Goal: Information Seeking & Learning: Check status

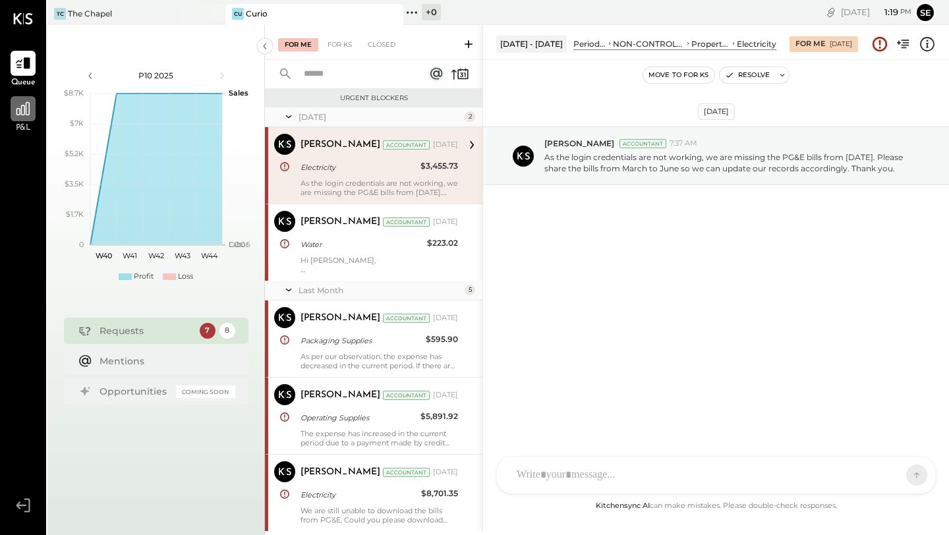
click at [31, 113] on div at bounding box center [23, 108] width 25 height 25
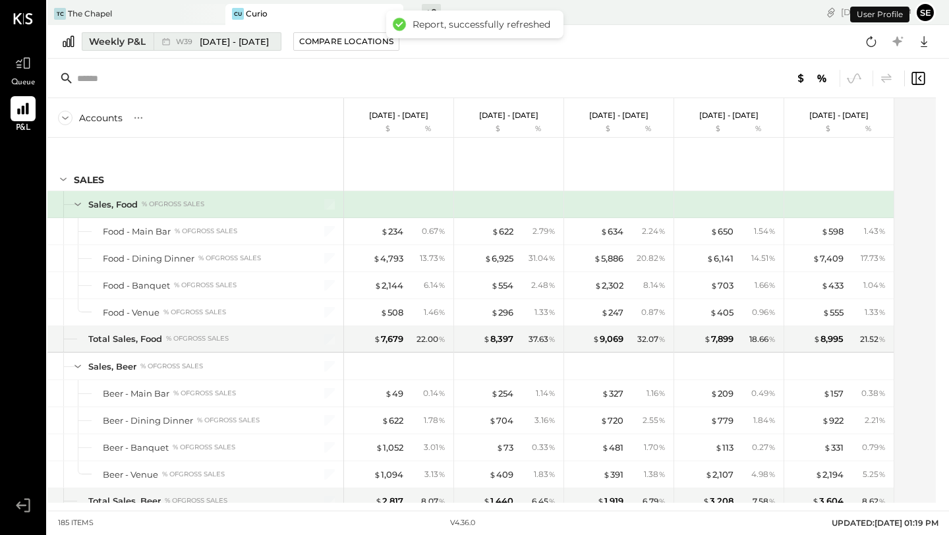
click at [267, 42] on span "[DATE] - [DATE]" at bounding box center [234, 42] width 69 height 13
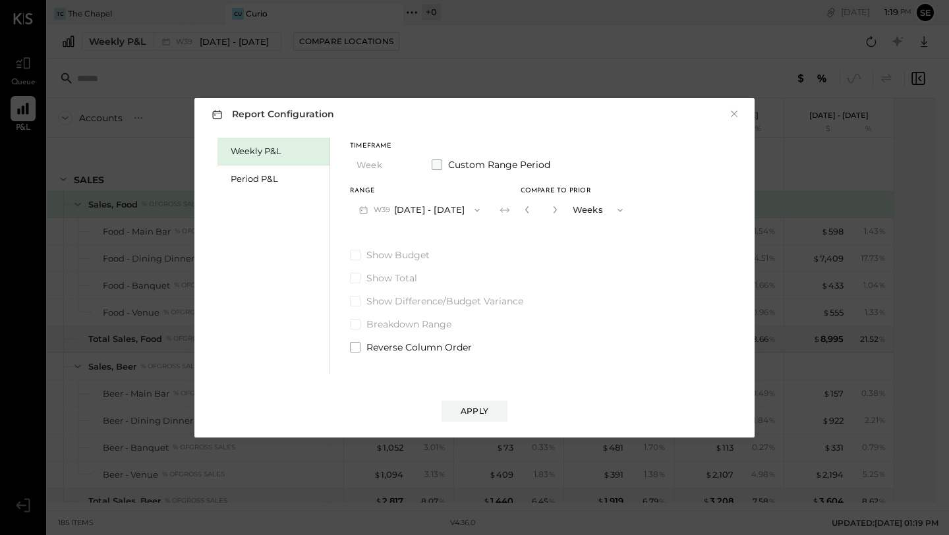
click at [442, 164] on label "Custom Range Period" at bounding box center [491, 164] width 119 height 13
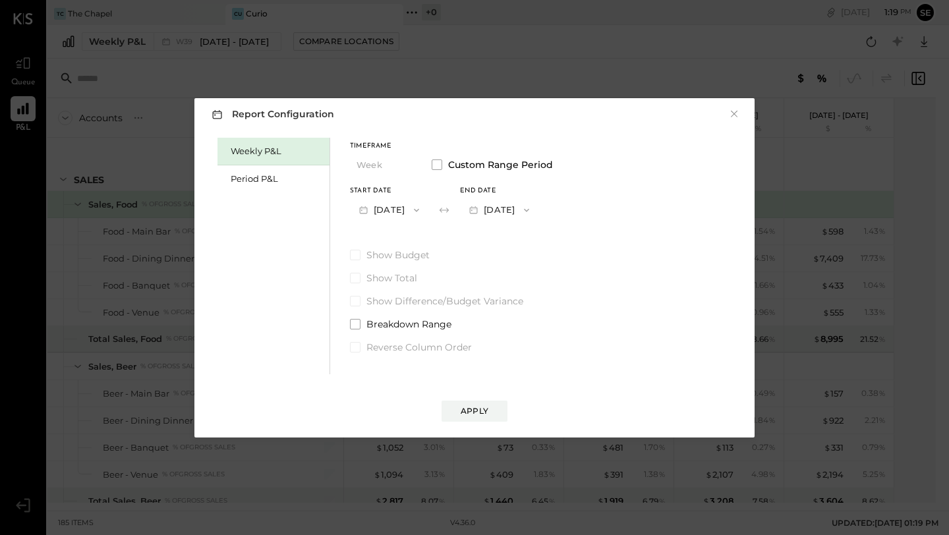
click at [428, 212] on button "[DATE]" at bounding box center [389, 210] width 78 height 24
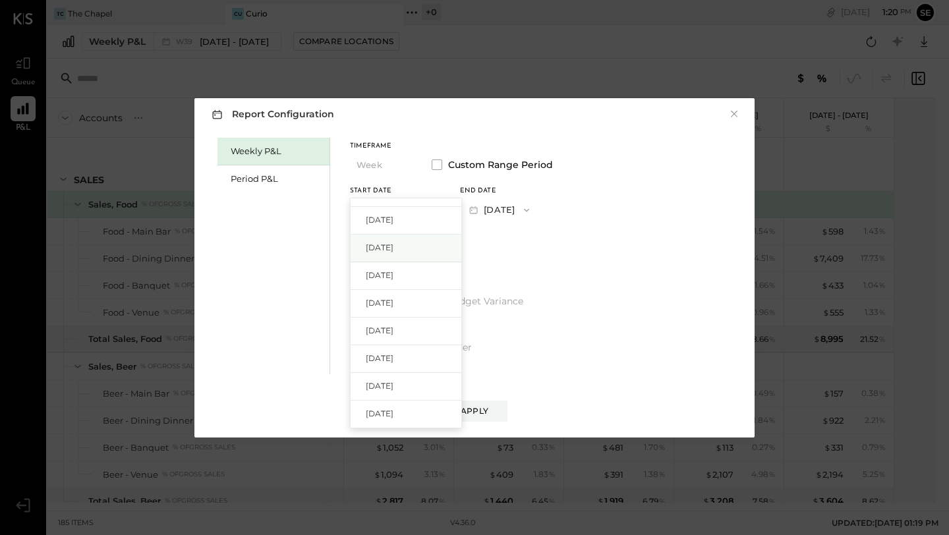
click at [422, 247] on div "[DATE]" at bounding box center [406, 249] width 111 height 28
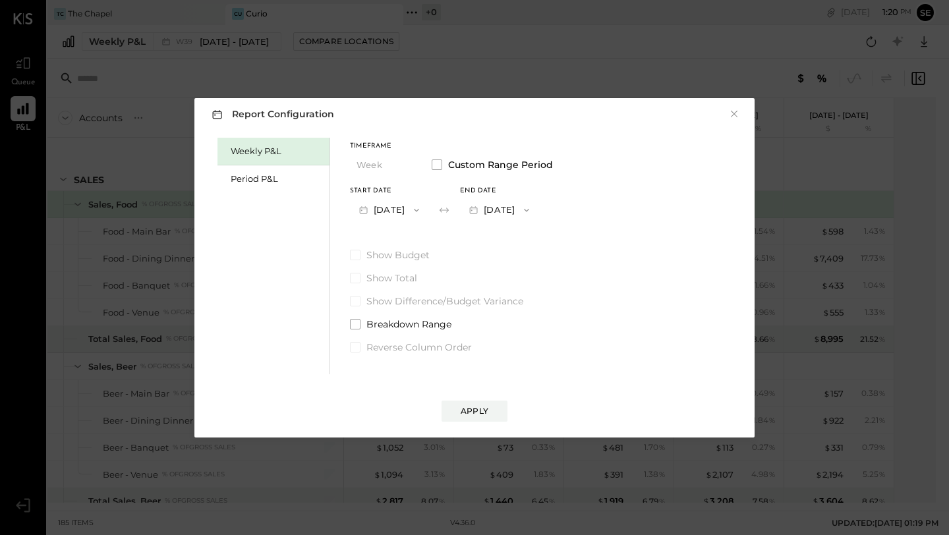
click at [504, 218] on button "[DATE]" at bounding box center [499, 210] width 78 height 24
click at [543, 221] on div "[DATE]" at bounding box center [516, 212] width 111 height 28
click at [478, 406] on div "Apply" at bounding box center [475, 410] width 28 height 11
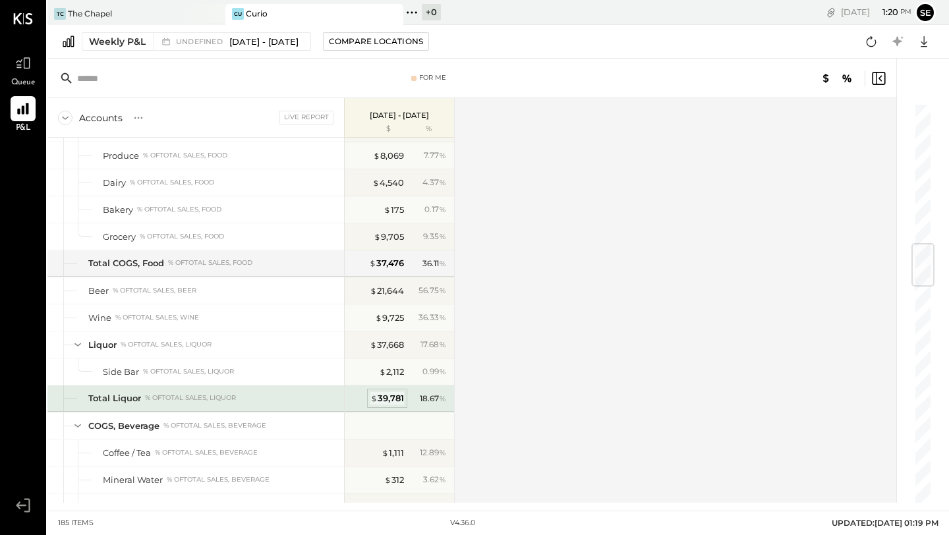
scroll to position [1177, 0]
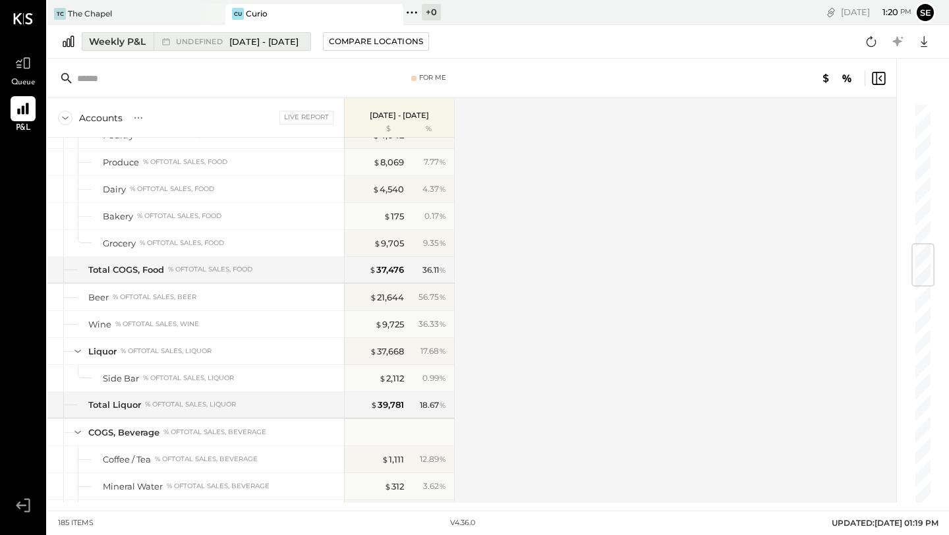
click at [299, 46] on span "[DATE] - [DATE]" at bounding box center [263, 42] width 69 height 13
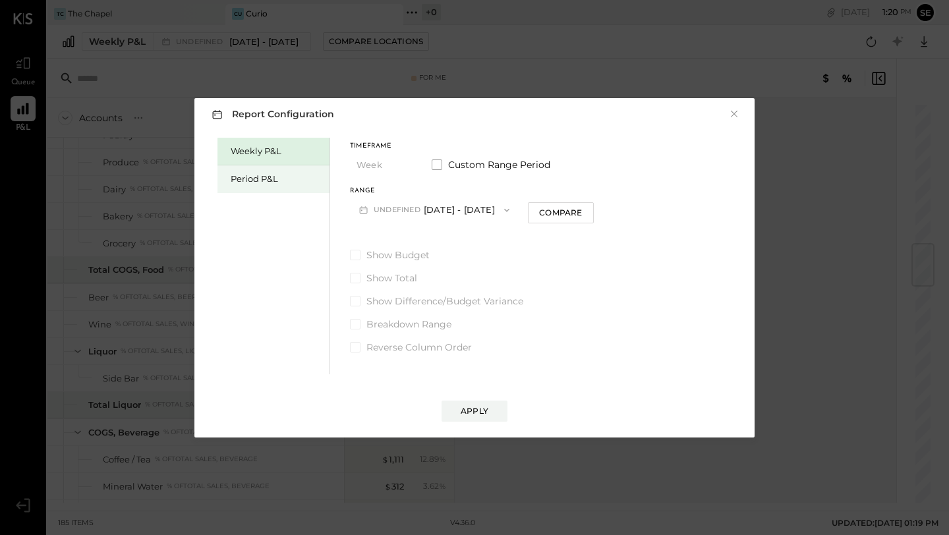
click at [289, 179] on div "Period P&L" at bounding box center [277, 179] width 92 height 13
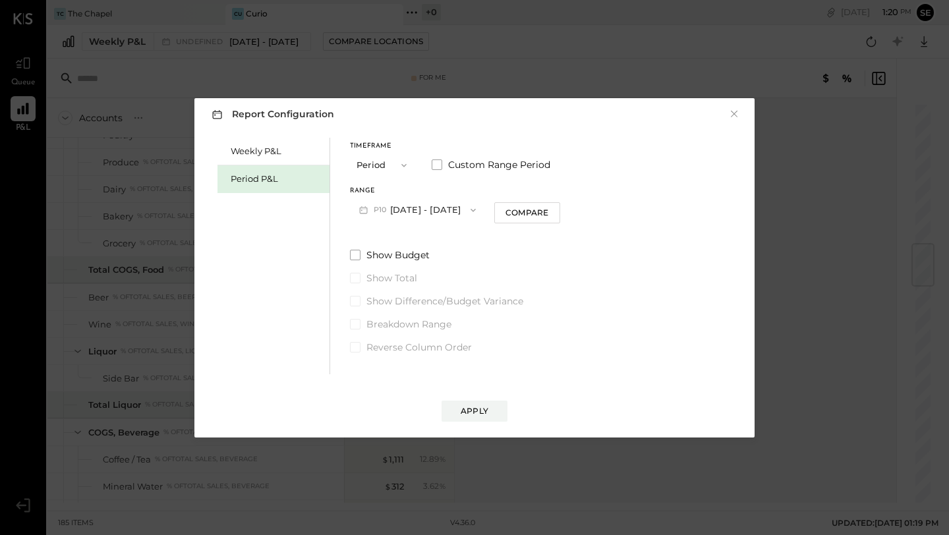
click at [419, 210] on button "P10 [DATE] - [DATE]" at bounding box center [417, 210] width 135 height 24
click at [588, 279] on div "Weekly P&L Period P&L Timeframe Period Custom Range Period Range P10 [DATE] - […" at bounding box center [475, 254] width 534 height 240
click at [436, 214] on button "P10 [DATE] - [DATE]" at bounding box center [417, 210] width 135 height 24
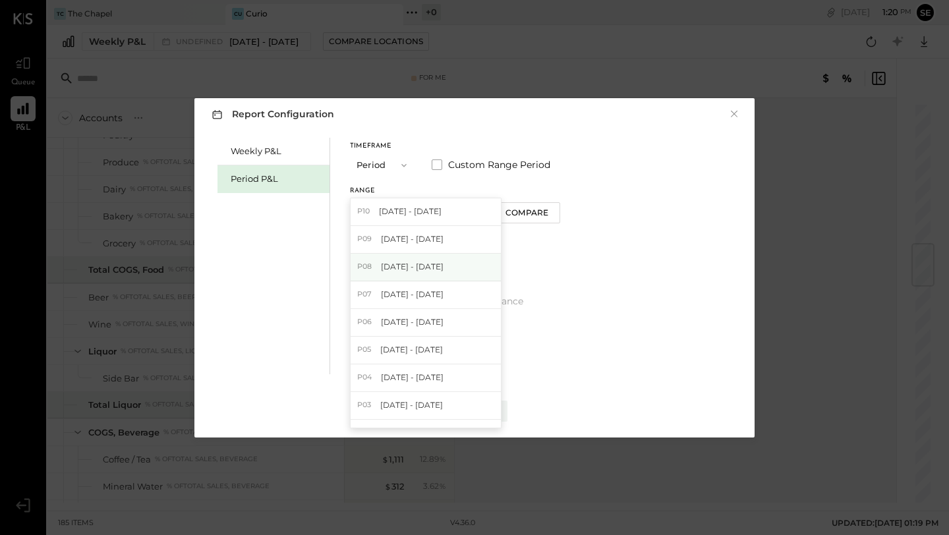
click at [448, 262] on div "P08 [DATE] - [DATE]" at bounding box center [426, 268] width 150 height 28
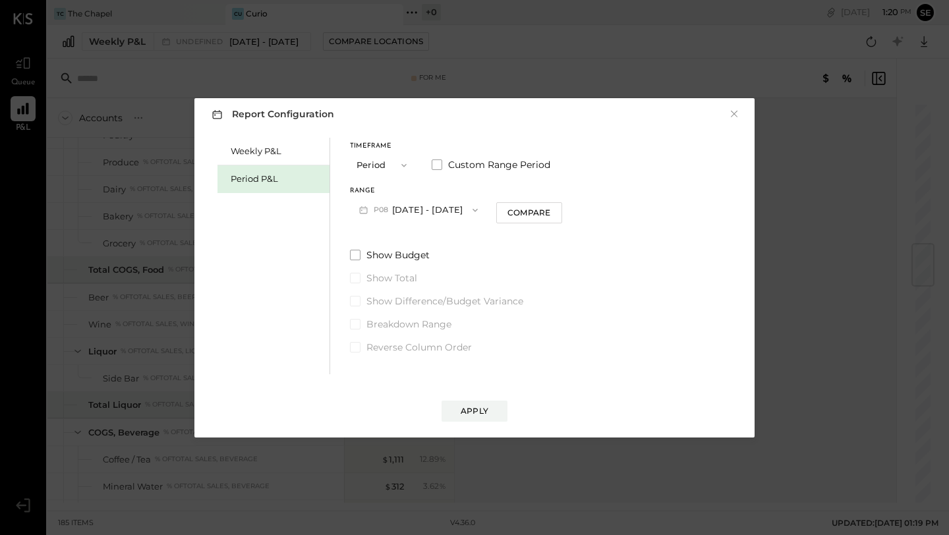
click at [463, 212] on span "button" at bounding box center [471, 210] width 17 height 11
click at [445, 162] on label "Custom Range Period" at bounding box center [491, 164] width 119 height 13
click at [423, 205] on button "[DATE]" at bounding box center [389, 210] width 78 height 24
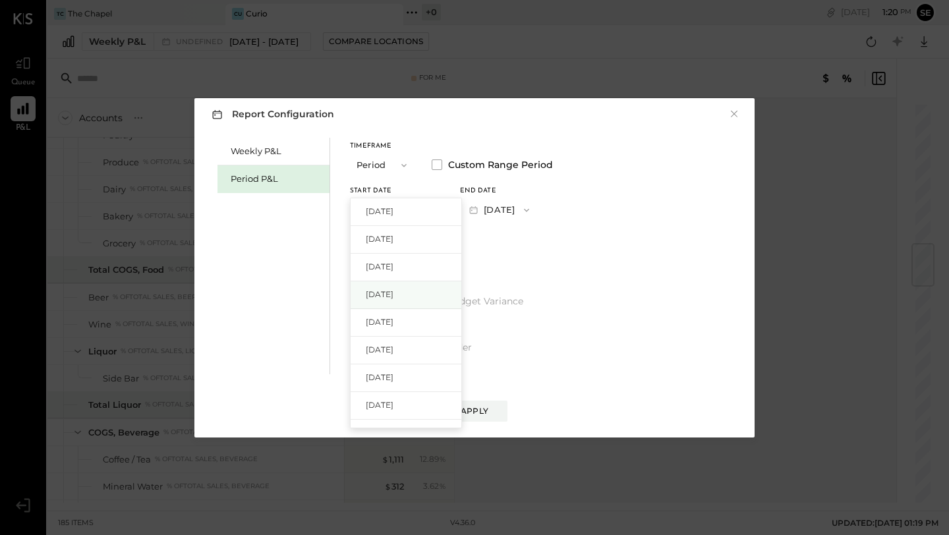
click at [409, 287] on div "[DATE]" at bounding box center [406, 295] width 111 height 28
click at [515, 202] on button "[DATE]" at bounding box center [499, 210] width 78 height 24
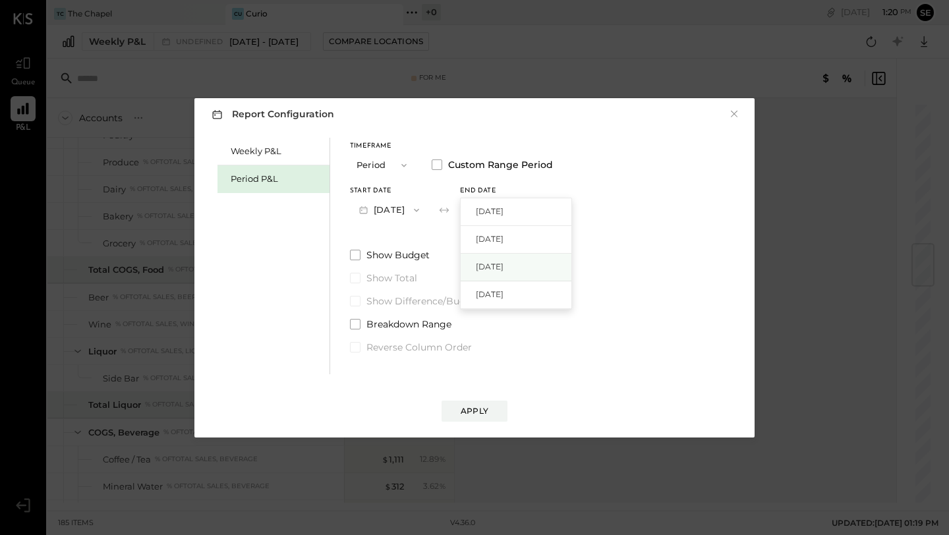
click at [554, 264] on div "[DATE]" at bounding box center [516, 268] width 111 height 28
click at [521, 216] on button "[DATE]" at bounding box center [499, 210] width 78 height 24
click at [504, 236] on span "[DATE]" at bounding box center [490, 238] width 28 height 11
click at [470, 409] on div "Apply" at bounding box center [475, 410] width 28 height 11
